Goal: Task Accomplishment & Management: Use online tool/utility

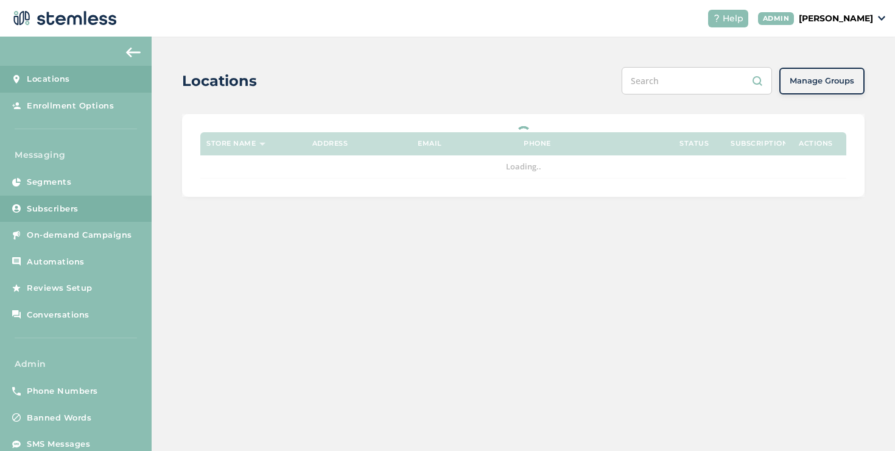
click at [90, 203] on link "Subscribers" at bounding box center [76, 209] width 152 height 27
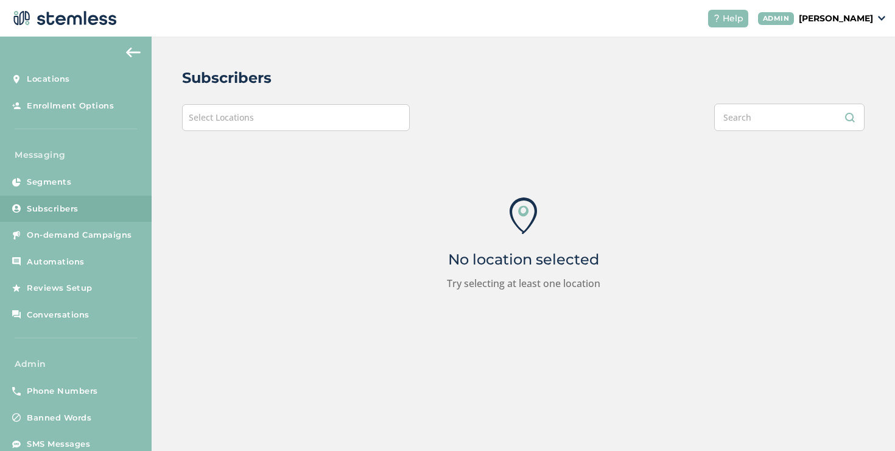
click at [341, 108] on div "Select Locations" at bounding box center [296, 117] width 228 height 27
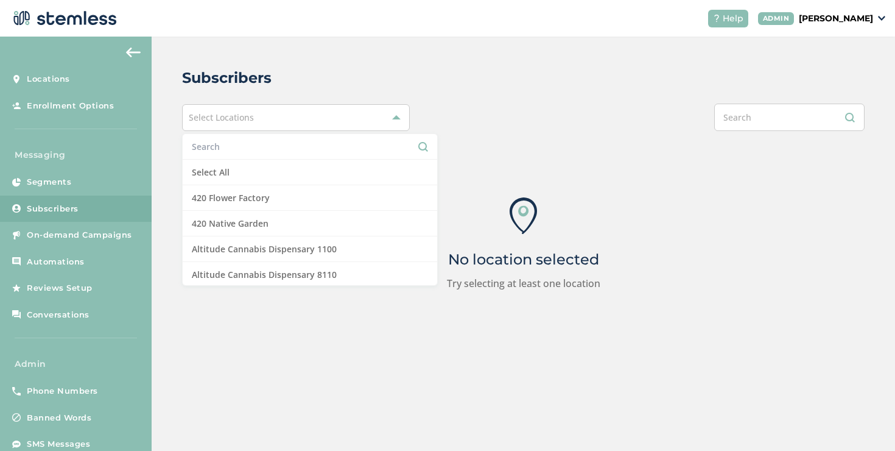
click at [244, 148] on input "text" at bounding box center [310, 146] width 236 height 13
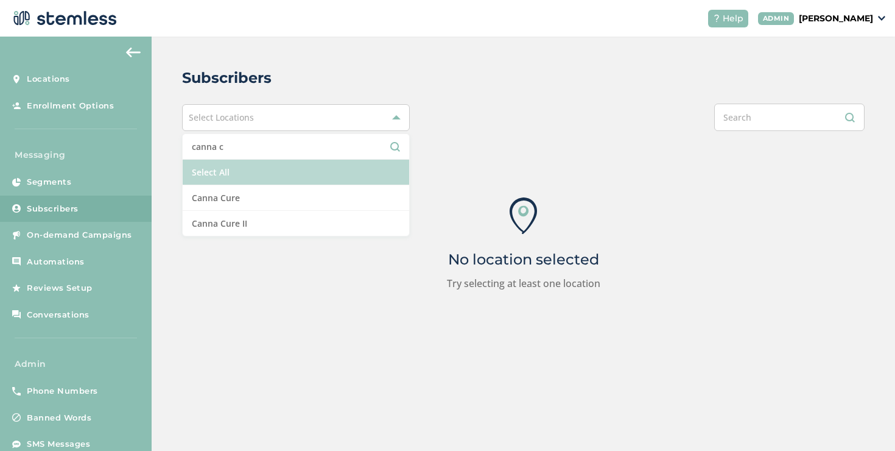
type input "canna c"
click at [238, 174] on li "Select All" at bounding box center [296, 173] width 227 height 26
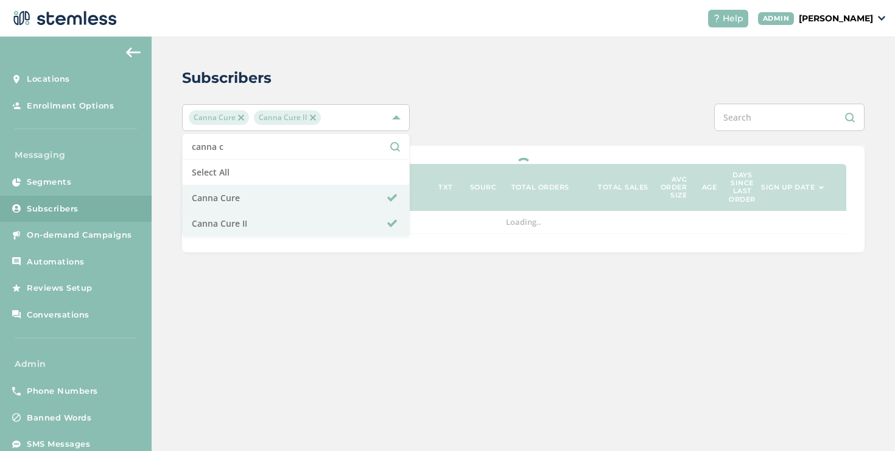
click at [732, 122] on input "text" at bounding box center [789, 117] width 150 height 27
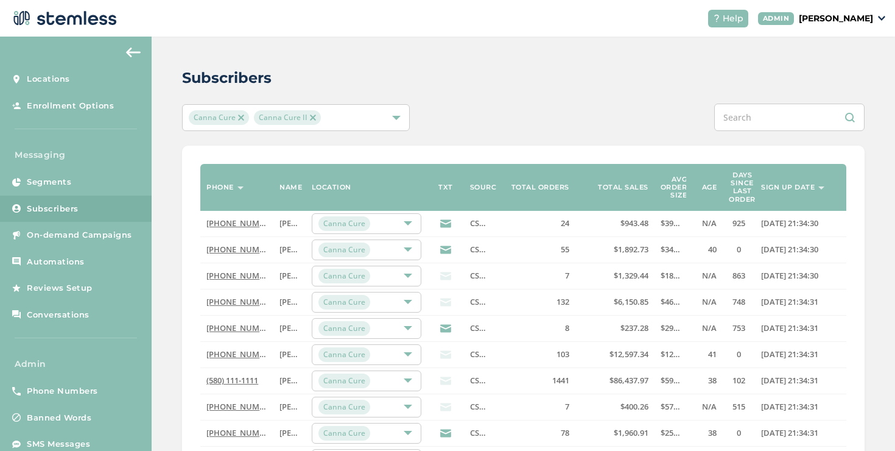
paste input "7373181308"
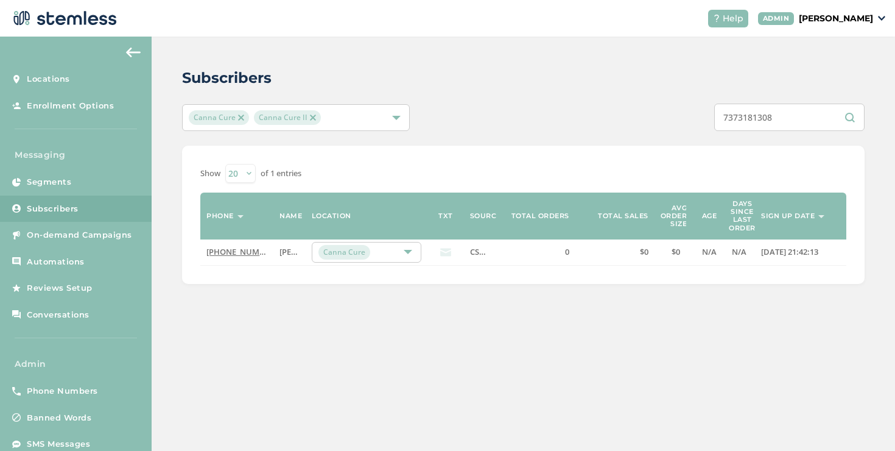
type input "7373181308"
